Goal: Task Accomplishment & Management: Manage account settings

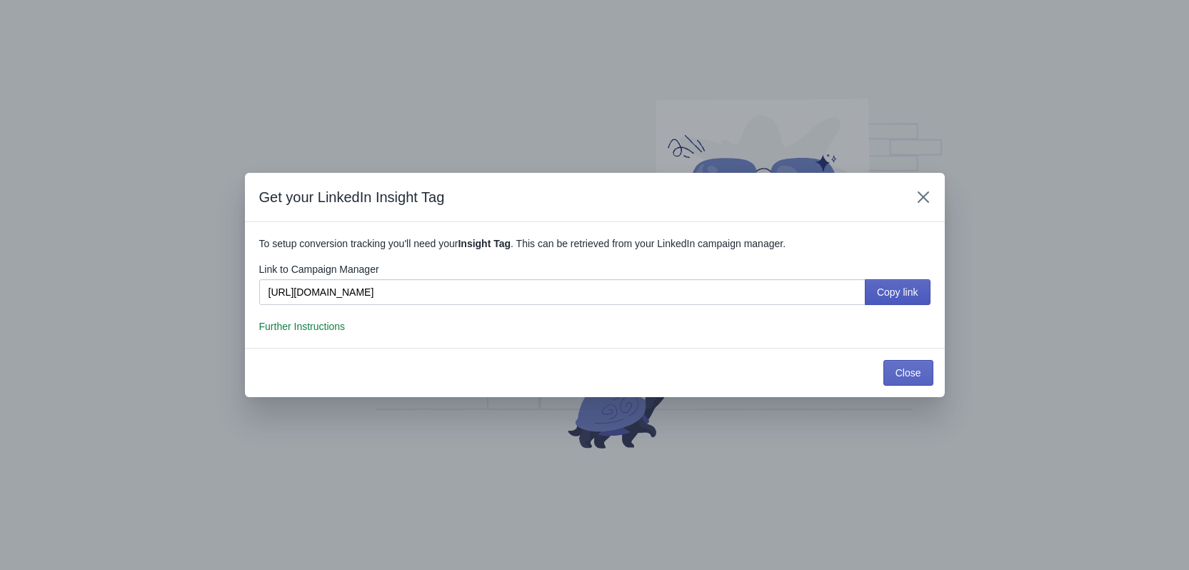
click at [899, 298] on span "Copy link" at bounding box center [897, 291] width 41 height 11
click at [912, 289] on span "Copy link" at bounding box center [897, 291] width 41 height 11
click at [905, 380] on button "Close" at bounding box center [908, 373] width 50 height 26
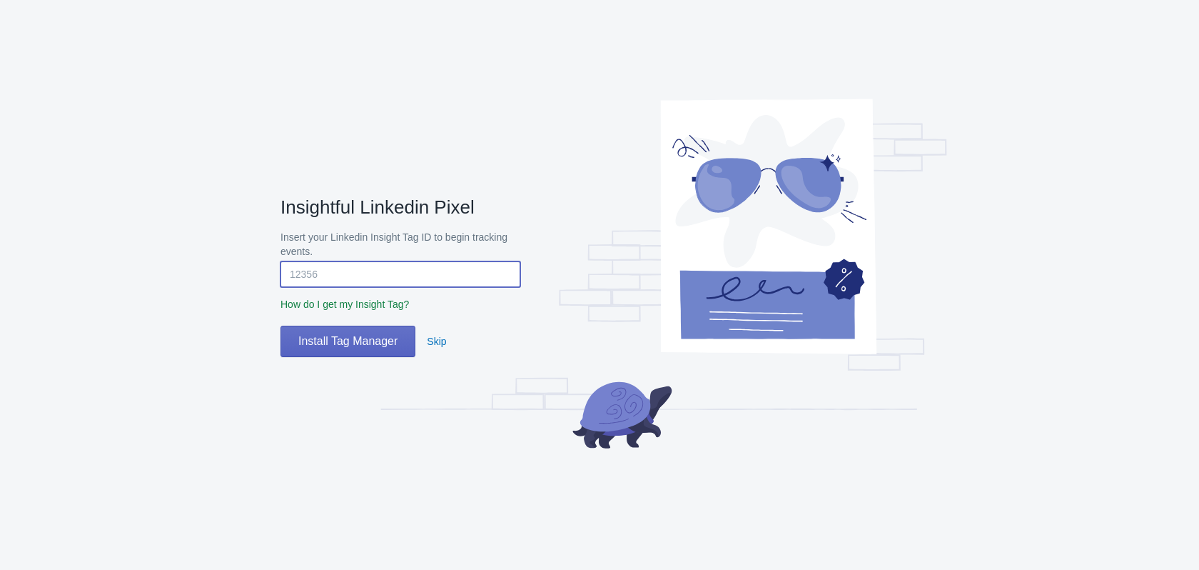
click at [415, 282] on input "Insert your Linkedin Insight Tag ID to begin tracking events." at bounding box center [401, 274] width 240 height 26
type input "123456"
click at [391, 340] on span "Install Tag Manager" at bounding box center [347, 341] width 99 height 14
click at [431, 336] on span "Skip" at bounding box center [436, 341] width 19 height 11
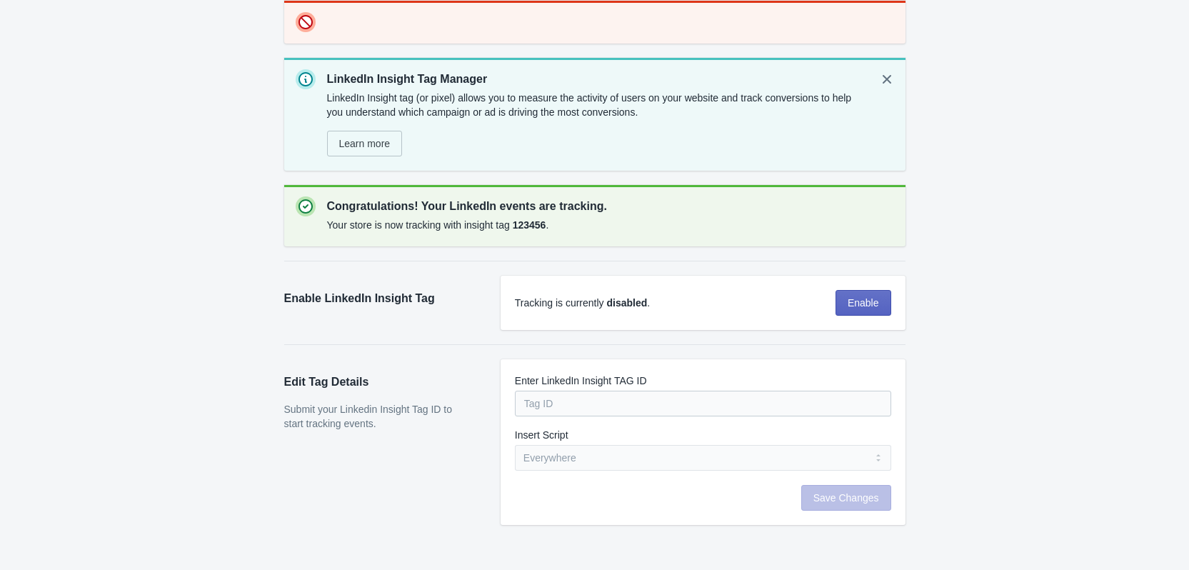
scroll to position [43, 0]
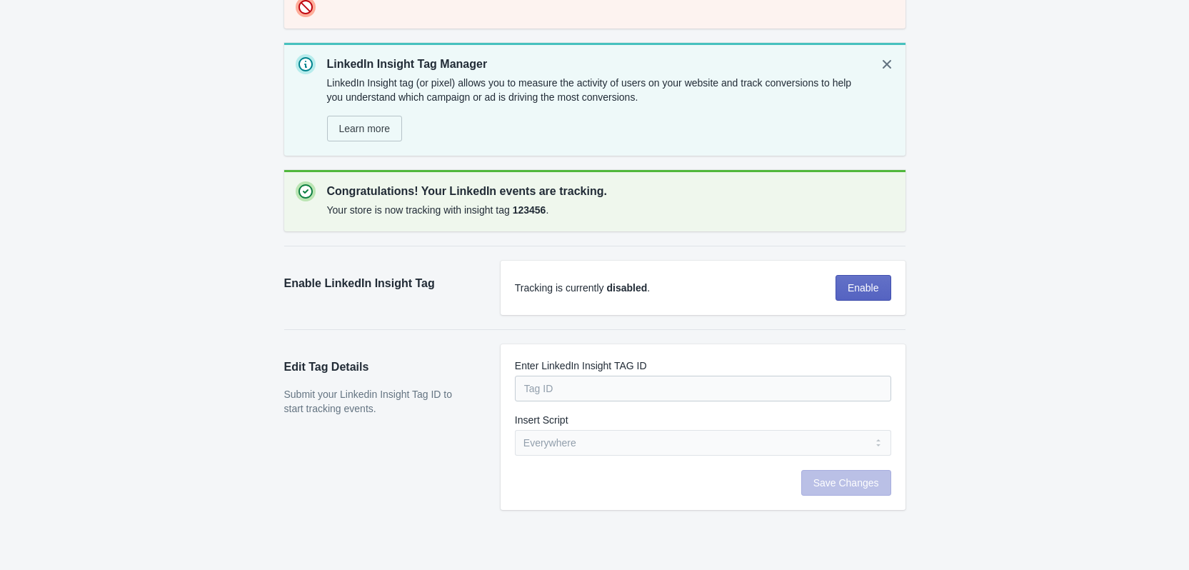
click at [615, 369] on label "Enter LinkedIn Insight TAG ID" at bounding box center [581, 365] width 132 height 14
drag, startPoint x: 275, startPoint y: 280, endPoint x: 451, endPoint y: 277, distance: 176.3
click at [451, 277] on div "Enable LinkedIn Insight Tag Tracking is currently disabled . Enable" at bounding box center [587, 280] width 635 height 69
click at [882, 293] on button "Enable" at bounding box center [863, 288] width 56 height 26
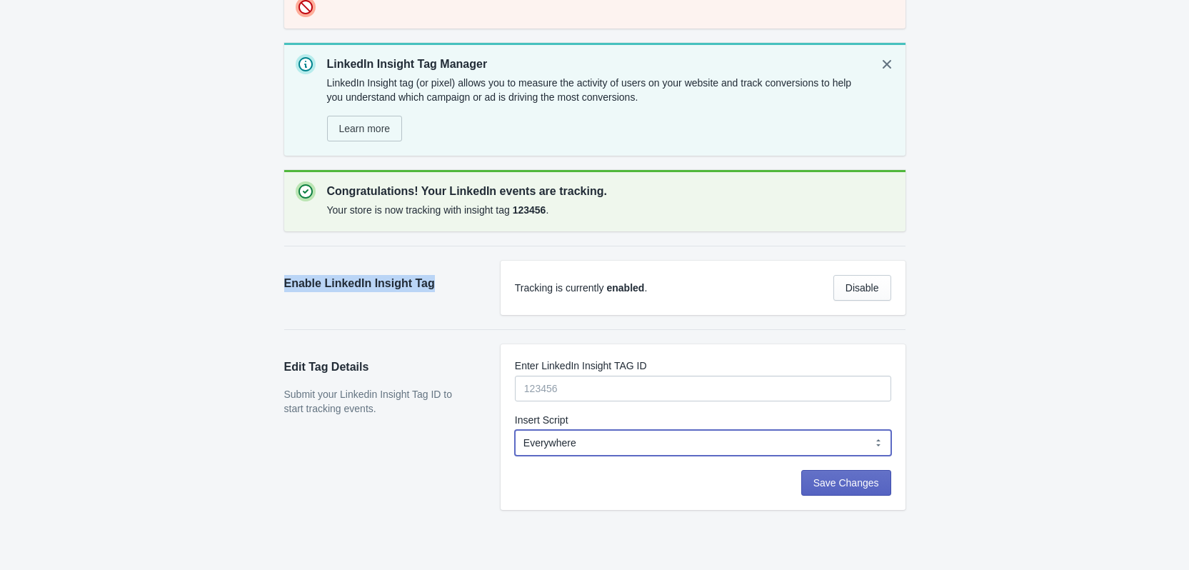
click at [849, 453] on select "Everywhere Web Storefront Only Order Status Page Only" at bounding box center [703, 443] width 376 height 26
click at [515, 430] on select "Everywhere Web Storefront Only Order Status Page Only" at bounding box center [703, 443] width 376 height 26
click at [857, 489] on button "Save Changes" at bounding box center [846, 483] width 90 height 26
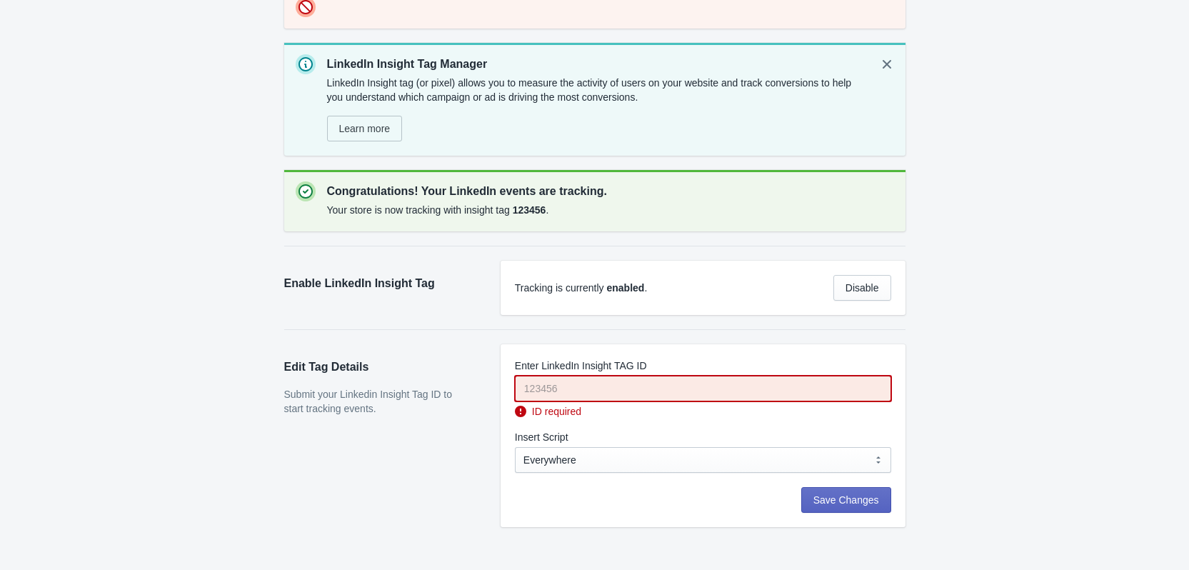
click at [715, 386] on input "Enter LinkedIn Insight TAG ID" at bounding box center [703, 388] width 376 height 26
type input "123456"
click at [813, 488] on button "Save Changes" at bounding box center [846, 500] width 90 height 26
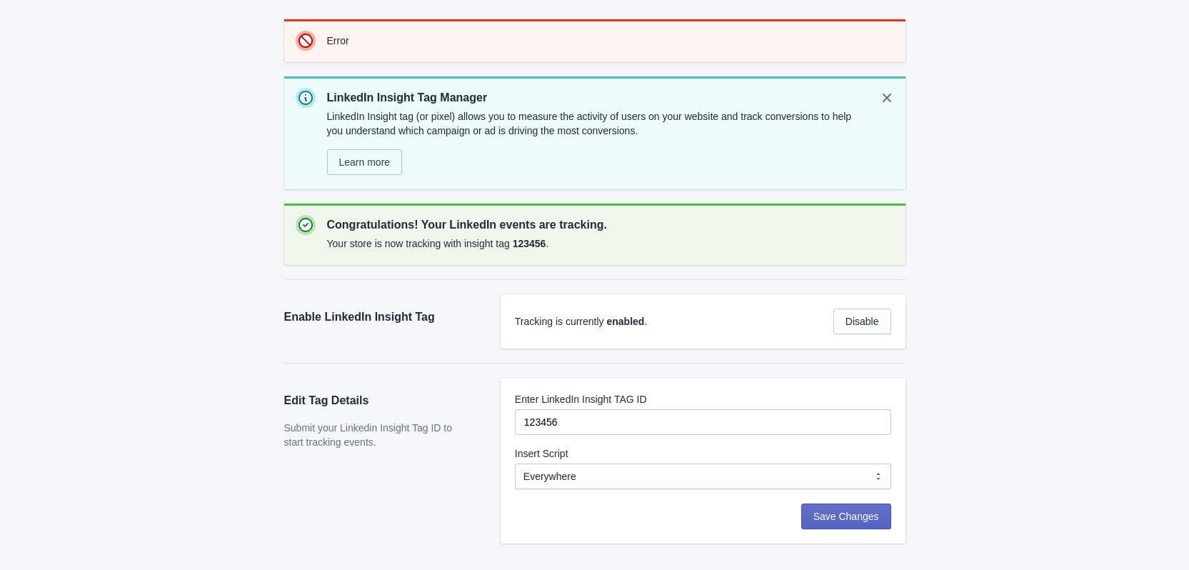
scroll to position [0, 0]
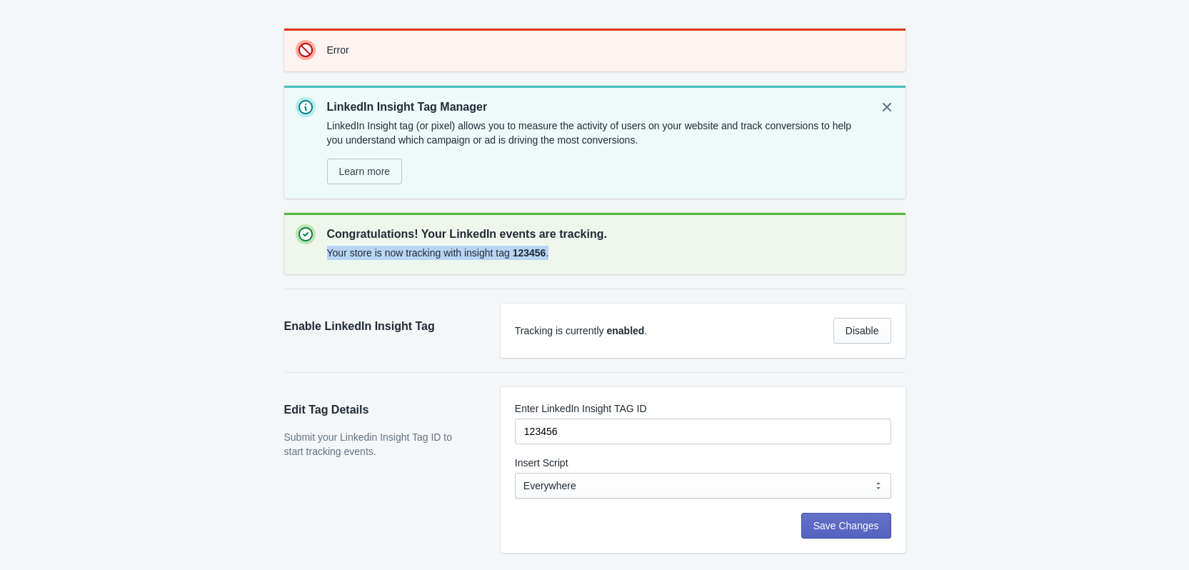
drag, startPoint x: 565, startPoint y: 250, endPoint x: 328, endPoint y: 255, distance: 236.3
click at [328, 255] on div "Your store is now tracking with insight tag 123456 ." at bounding box center [610, 253] width 567 height 20
copy div "Your store is now tracking with insight tag 123456 ."
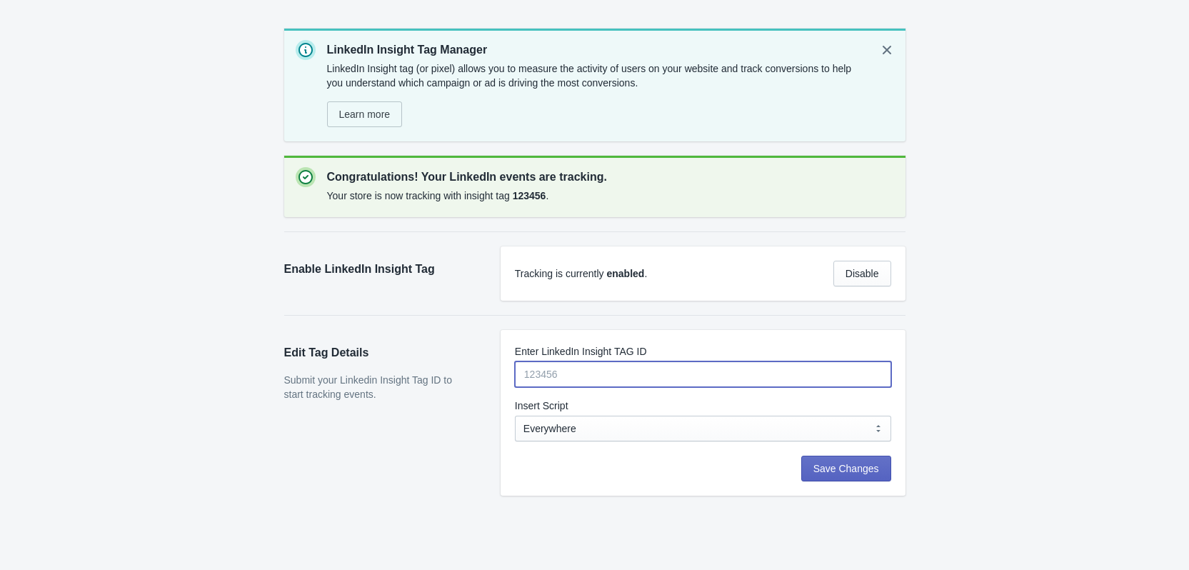
click at [567, 368] on input "Enter LinkedIn Insight TAG ID" at bounding box center [703, 374] width 376 height 26
paste input "8696241"
type input "8696241"
click at [815, 470] on button "Save Changes" at bounding box center [846, 468] width 90 height 26
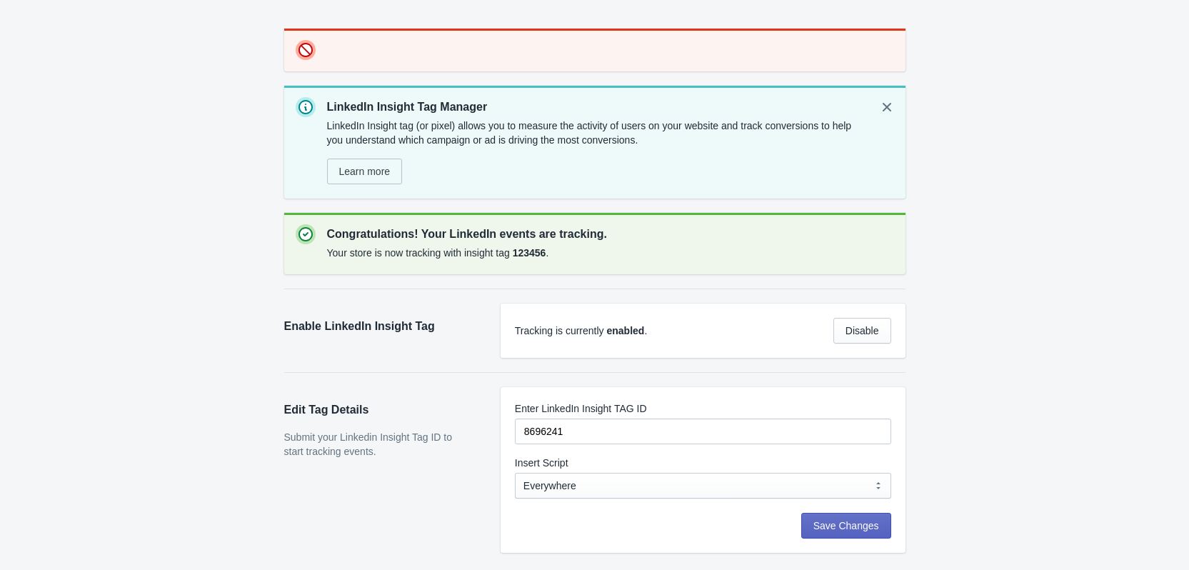
click at [488, 252] on div "Your store is now tracking with insight tag 123456 ." at bounding box center [610, 253] width 567 height 20
click at [834, 532] on button "Save Changes" at bounding box center [846, 526] width 90 height 26
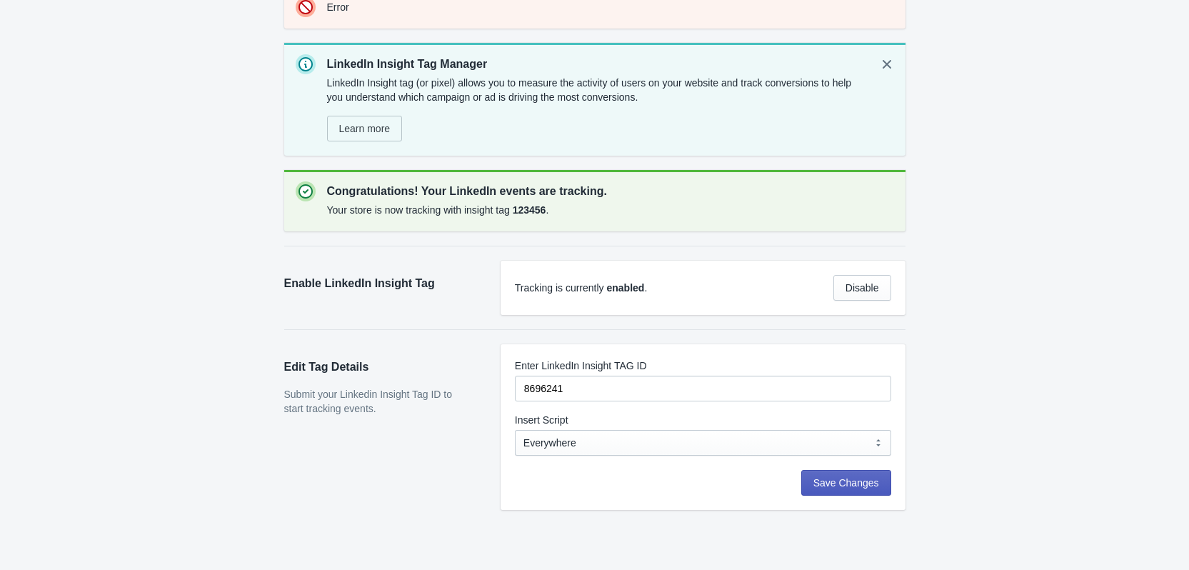
click at [810, 471] on button "Save Changes" at bounding box center [846, 483] width 90 height 26
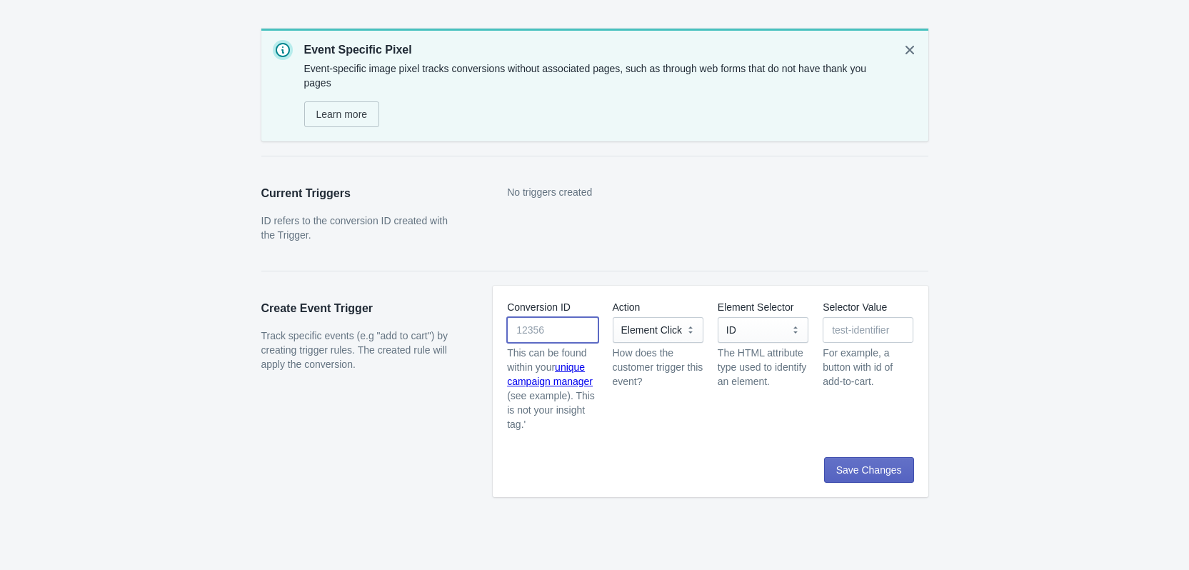
click at [570, 321] on input "Conversion ID" at bounding box center [552, 330] width 91 height 26
click at [676, 327] on select "Element Click" at bounding box center [657, 330] width 91 height 26
click at [564, 338] on input "Conversion ID" at bounding box center [552, 330] width 91 height 26
click at [561, 327] on input "Conversion ID" at bounding box center [552, 330] width 91 height 26
paste input "8696241"
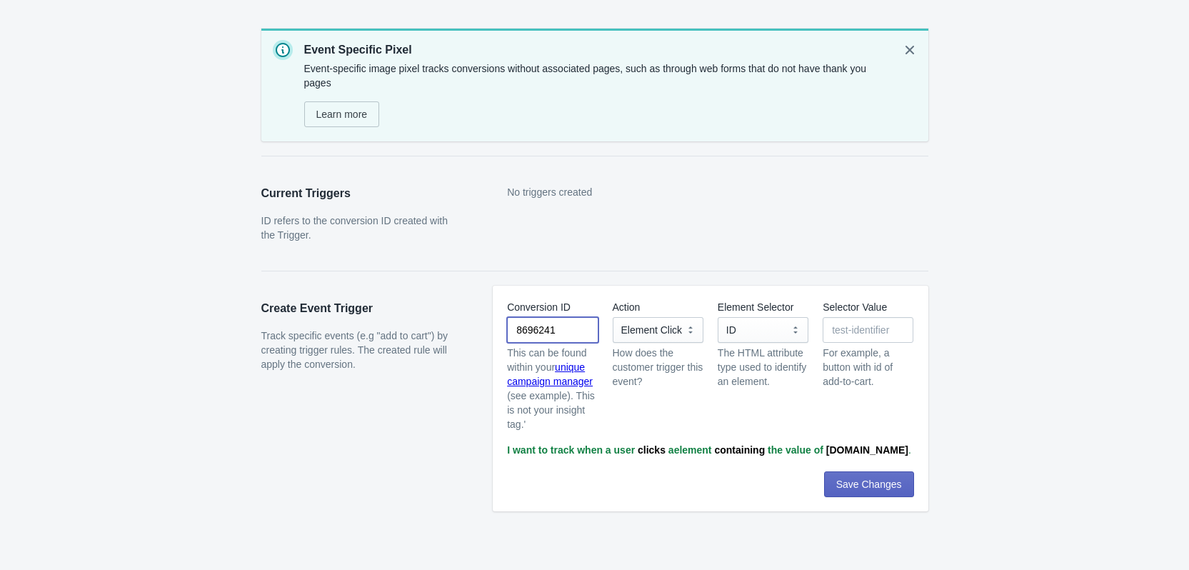
type input "8696241"
click at [674, 331] on select "Element Click" at bounding box center [657, 330] width 91 height 26
click at [845, 326] on input "Selector Value" at bounding box center [867, 330] width 91 height 26
type input "300"
click at [868, 480] on span "Save Changes" at bounding box center [869, 483] width 66 height 11
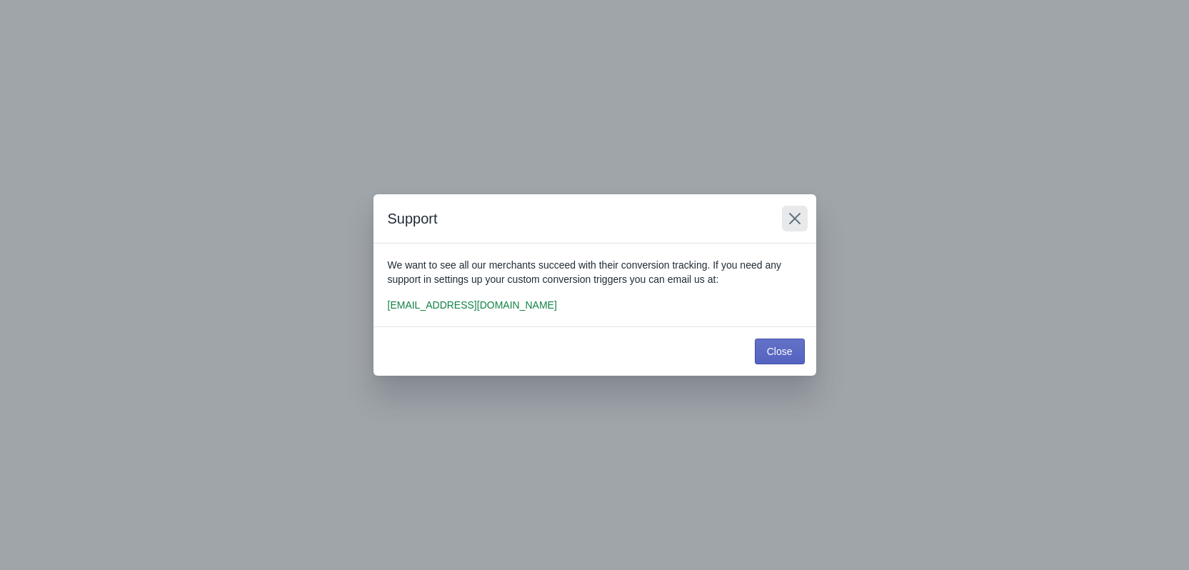
click at [803, 219] on button "Close" at bounding box center [795, 219] width 26 height 26
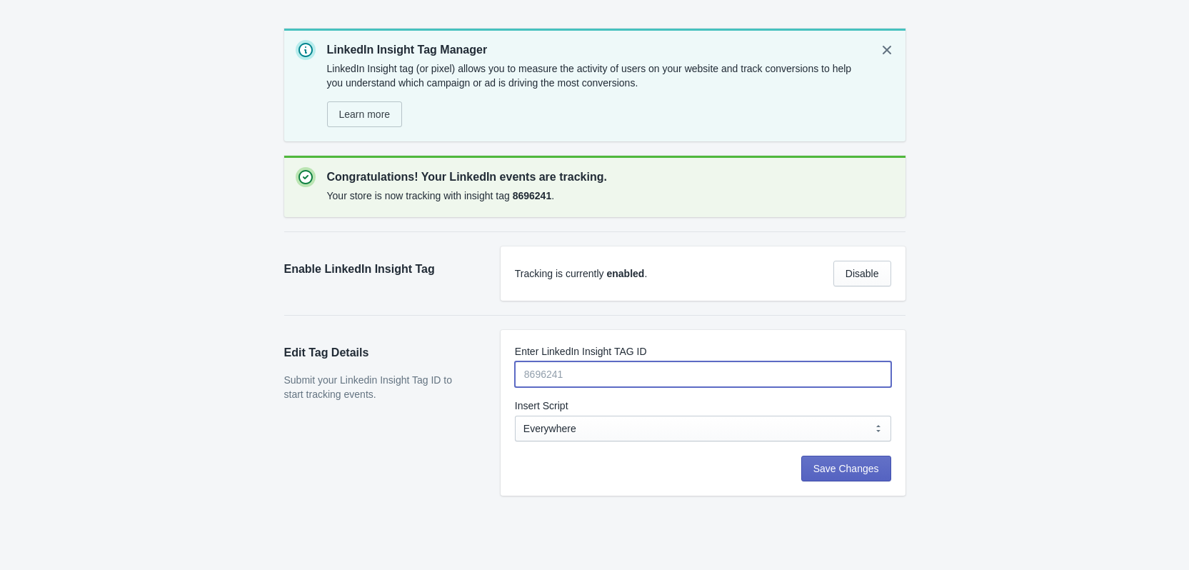
click at [578, 362] on input "Enter LinkedIn Insight TAG ID" at bounding box center [703, 374] width 376 height 26
click at [632, 363] on input "Enter LinkedIn Insight TAG ID" at bounding box center [703, 374] width 376 height 26
